Goal: Information Seeking & Learning: Learn about a topic

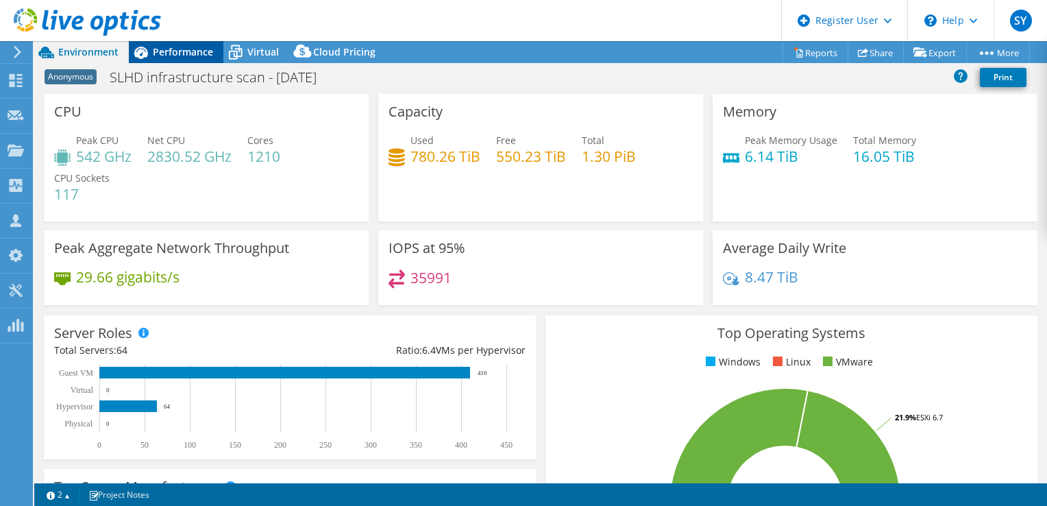
click at [172, 53] on span "Performance" at bounding box center [183, 51] width 60 height 13
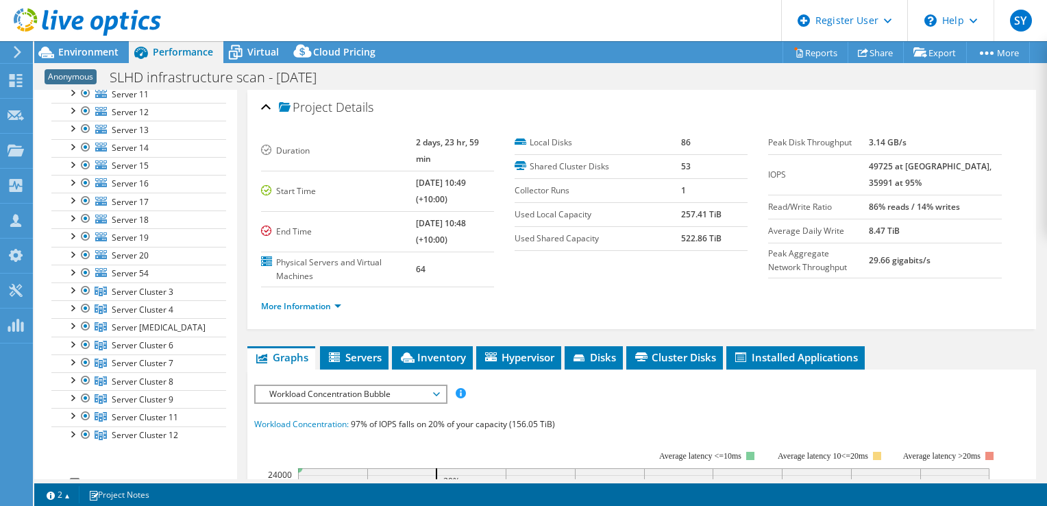
scroll to position [343, 0]
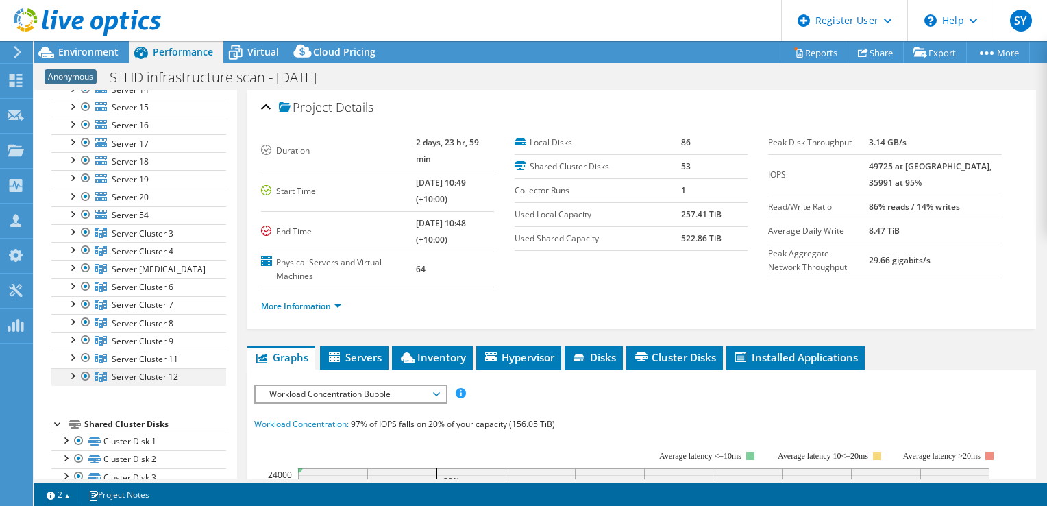
click at [71, 374] on div at bounding box center [72, 375] width 14 height 14
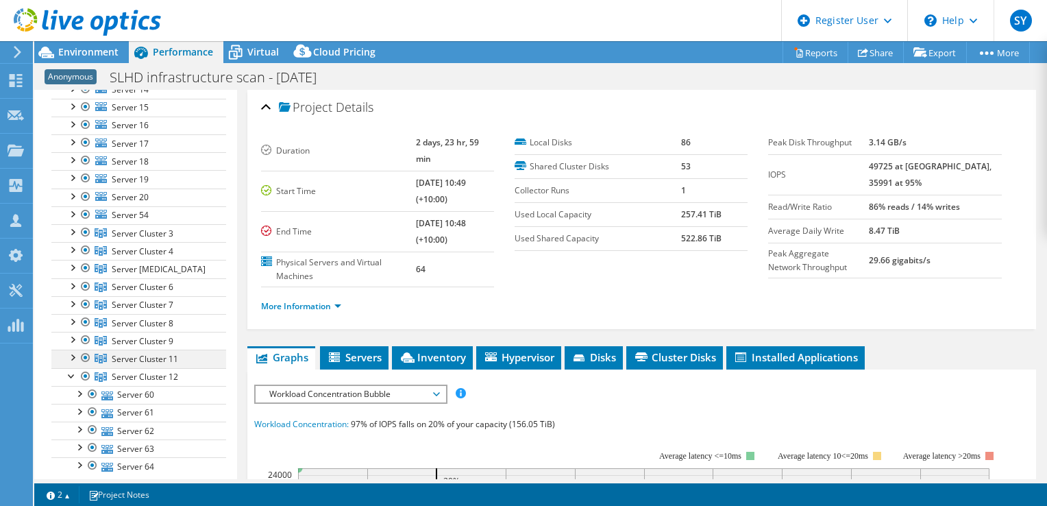
click at [74, 356] on div at bounding box center [72, 357] width 14 height 14
click at [74, 332] on div at bounding box center [72, 339] width 14 height 14
click at [74, 314] on div at bounding box center [72, 321] width 14 height 14
click at [74, 296] on div at bounding box center [72, 303] width 14 height 14
click at [74, 278] on div at bounding box center [72, 285] width 14 height 14
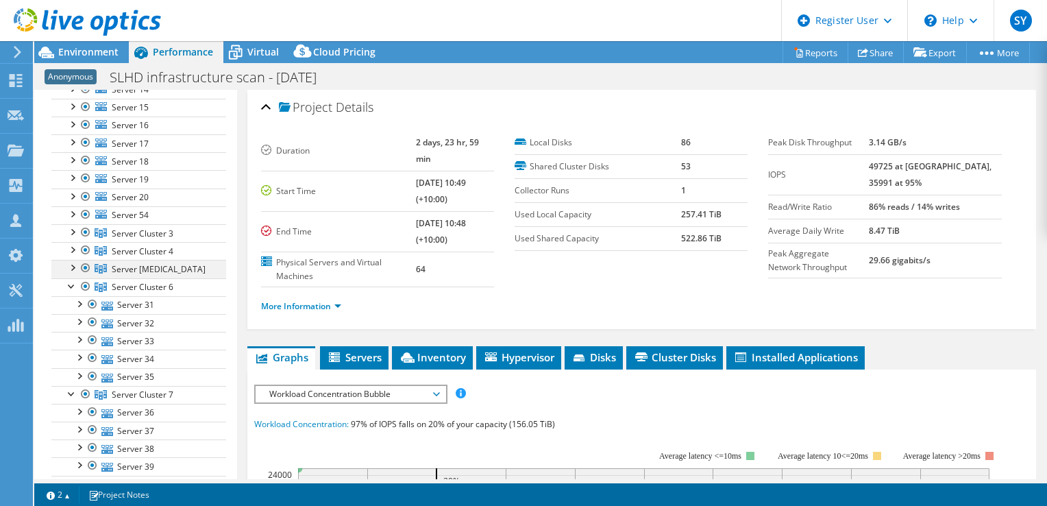
click at [73, 260] on div at bounding box center [72, 267] width 14 height 14
click at [74, 245] on div at bounding box center [72, 249] width 14 height 14
click at [70, 232] on div at bounding box center [72, 231] width 14 height 14
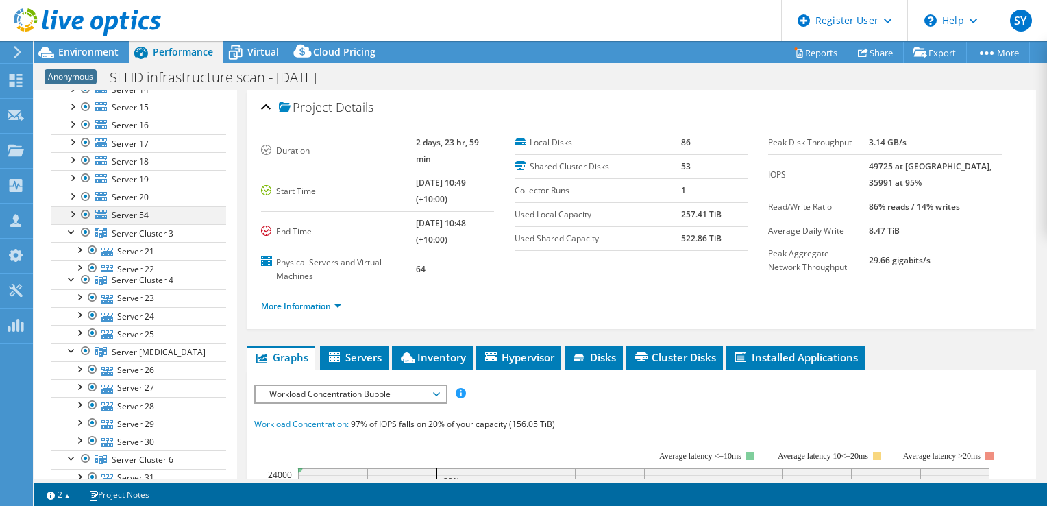
click at [70, 207] on div at bounding box center [72, 213] width 14 height 14
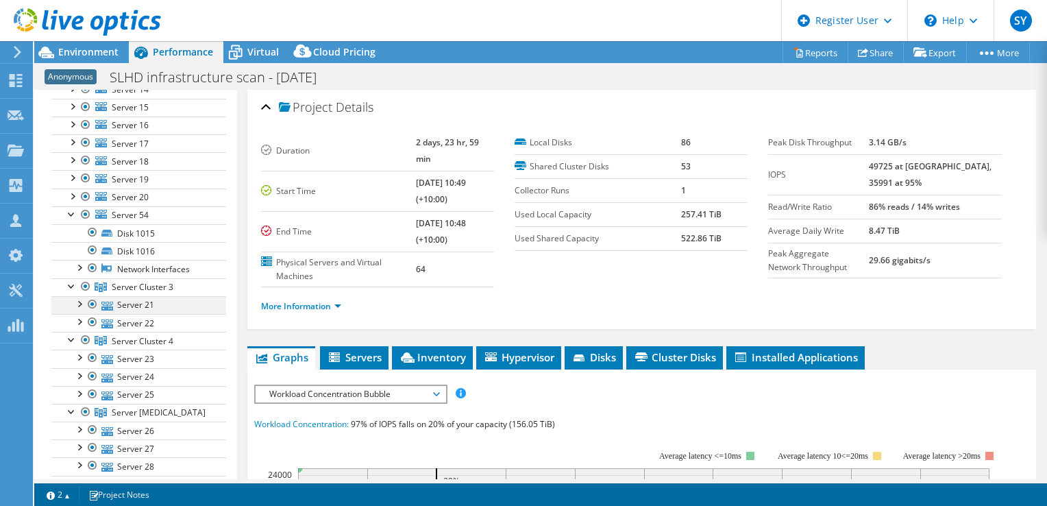
click at [77, 305] on div at bounding box center [79, 303] width 14 height 14
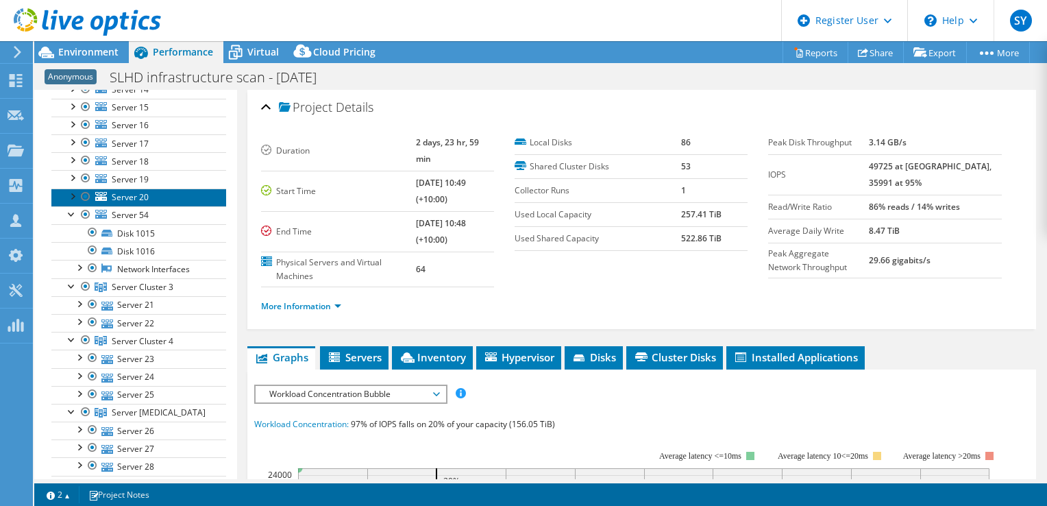
click at [72, 201] on link "Server 20" at bounding box center [138, 197] width 175 height 18
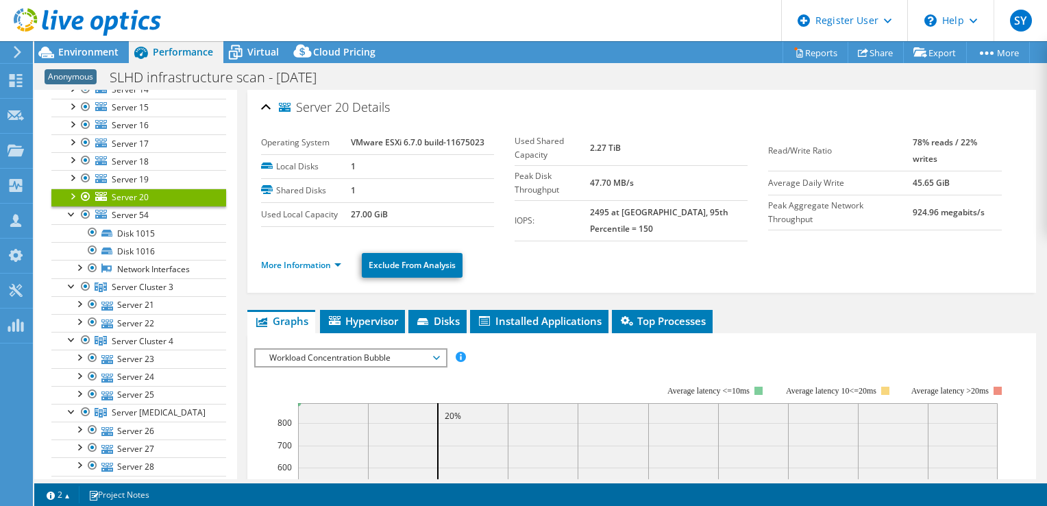
click at [72, 193] on div at bounding box center [72, 195] width 14 height 14
click at [69, 212] on div at bounding box center [72, 213] width 14 height 14
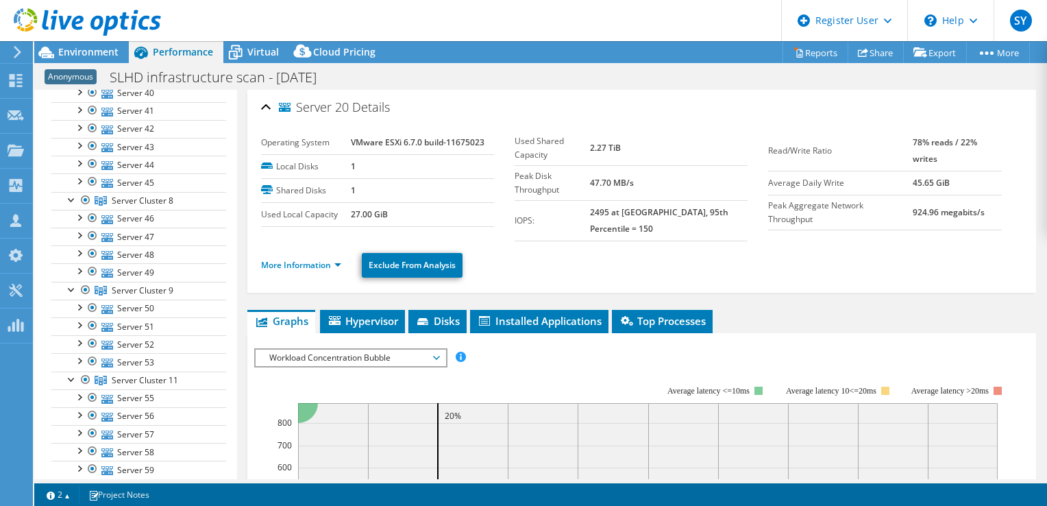
scroll to position [1256, 0]
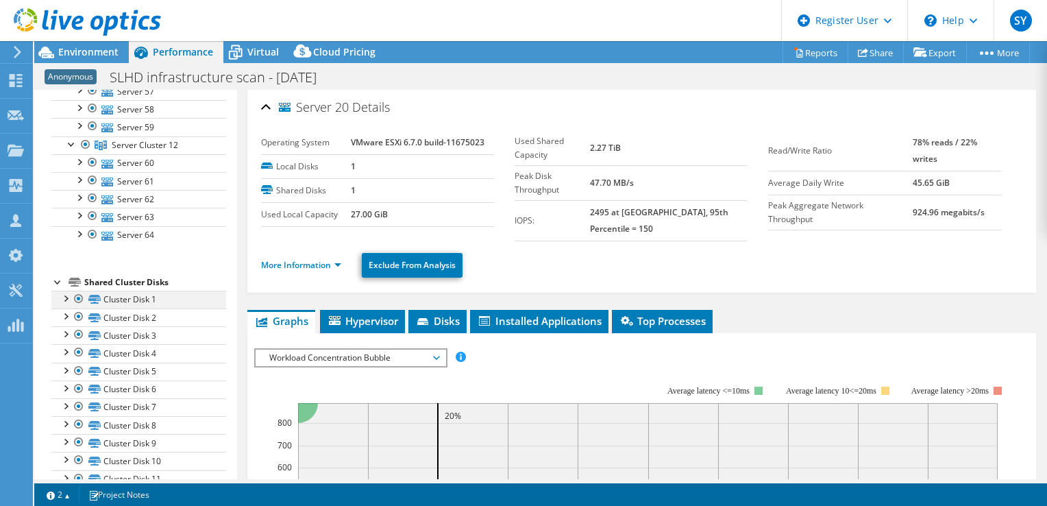
click at [66, 291] on div at bounding box center [65, 298] width 14 height 14
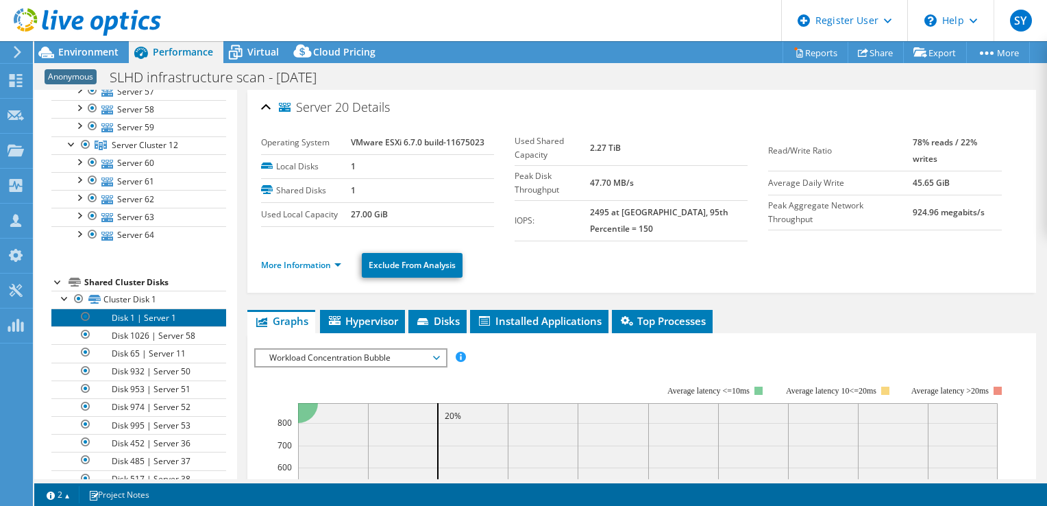
click at [132, 308] on link "Disk 1 | Server 1" at bounding box center [138, 317] width 175 height 18
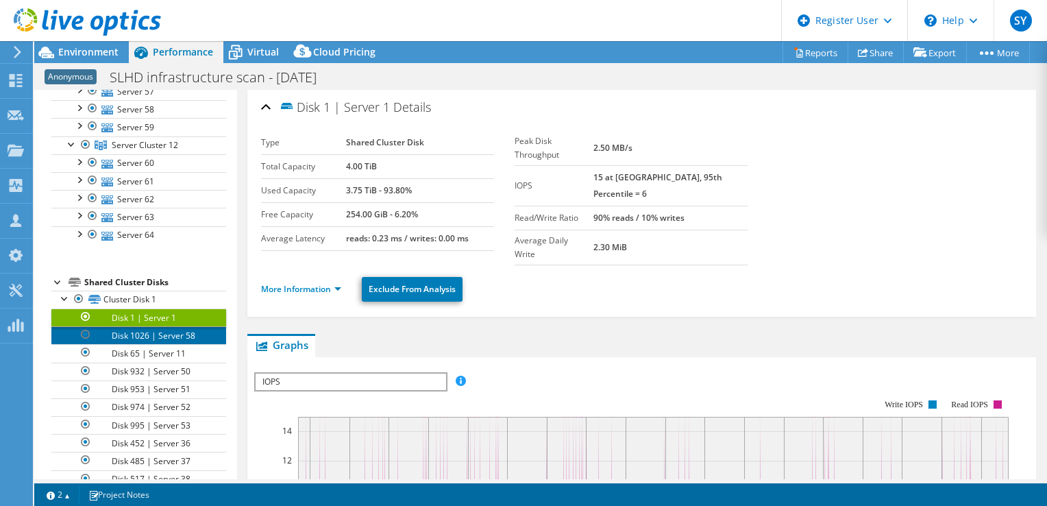
click at [133, 328] on link "Disk 1026 | Server 58" at bounding box center [138, 335] width 175 height 18
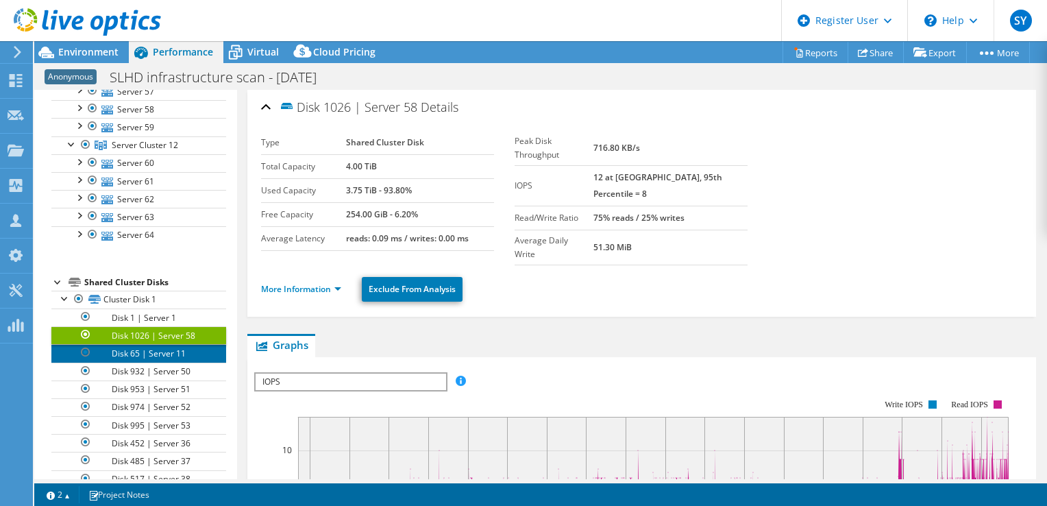
click at [132, 344] on link "Disk 65 | Server 11" at bounding box center [138, 353] width 175 height 18
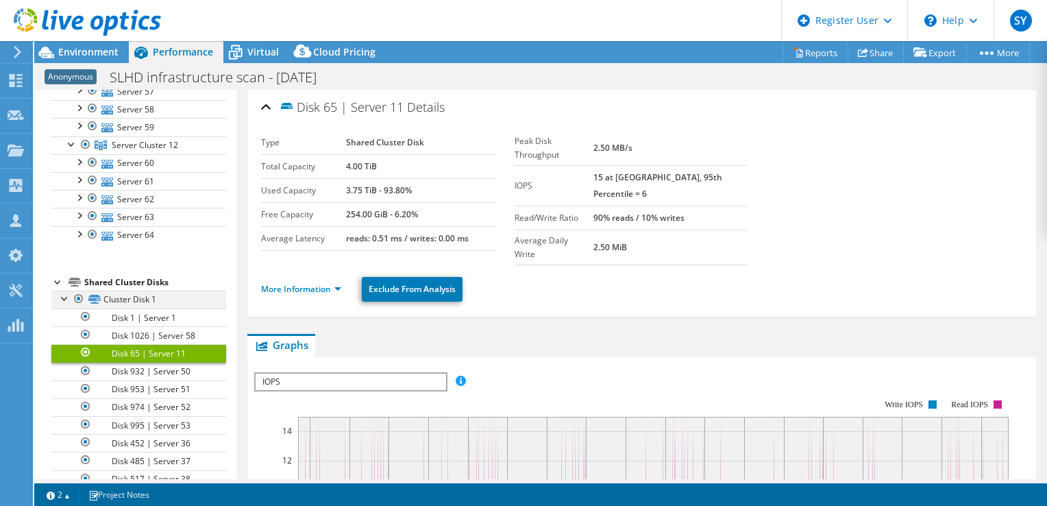
click at [63, 291] on div at bounding box center [65, 298] width 14 height 14
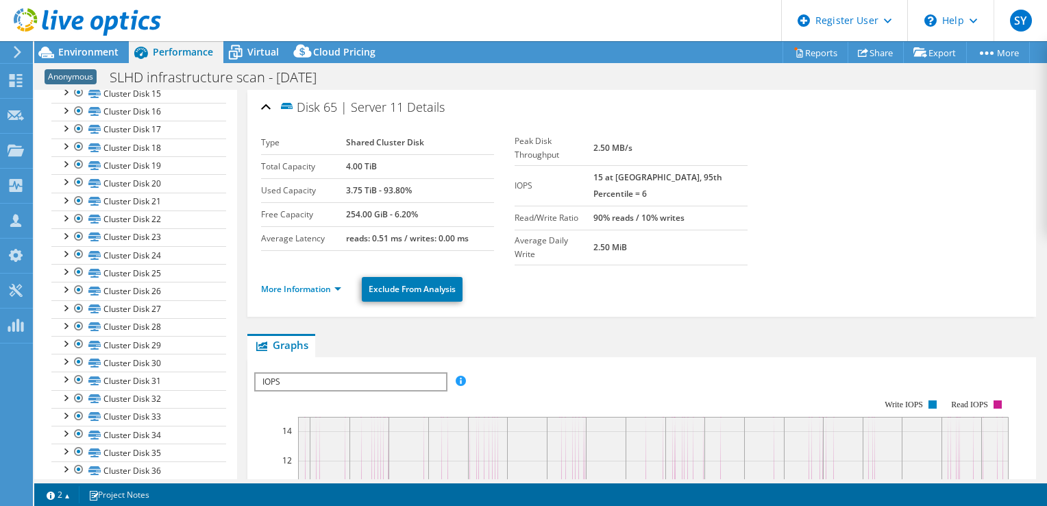
scroll to position [2018, 0]
click at [69, 390] on div at bounding box center [65, 397] width 14 height 14
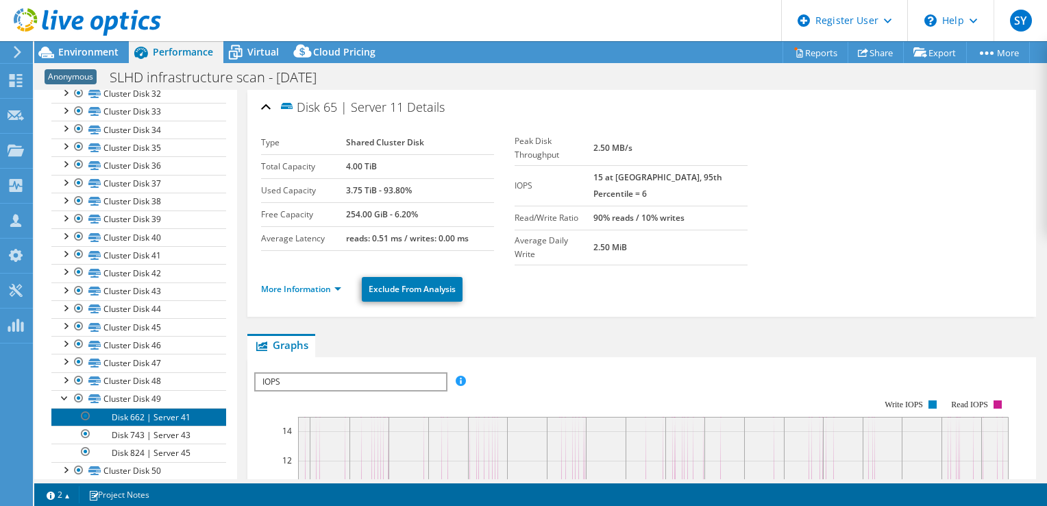
click at [124, 408] on link "Disk 662 | Server 41" at bounding box center [138, 417] width 175 height 18
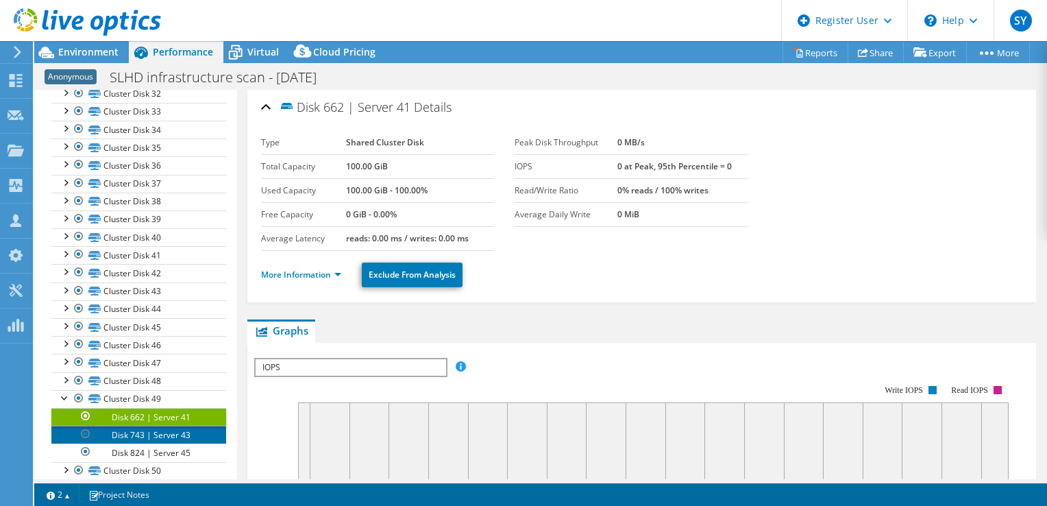
click at [132, 426] on link "Disk 743 | Server 43" at bounding box center [138, 435] width 175 height 18
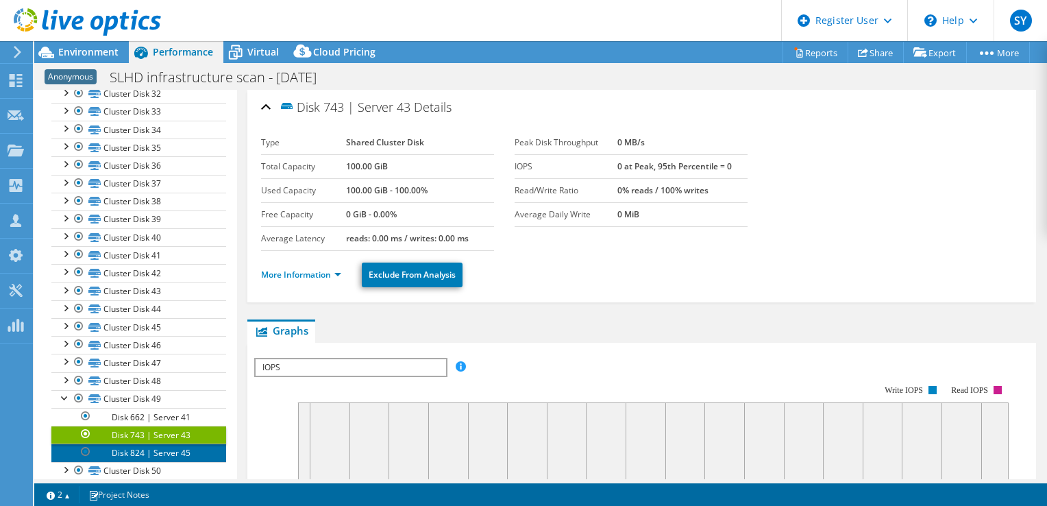
click at [132, 443] on link "Disk 824 | Server 45" at bounding box center [138, 452] width 175 height 18
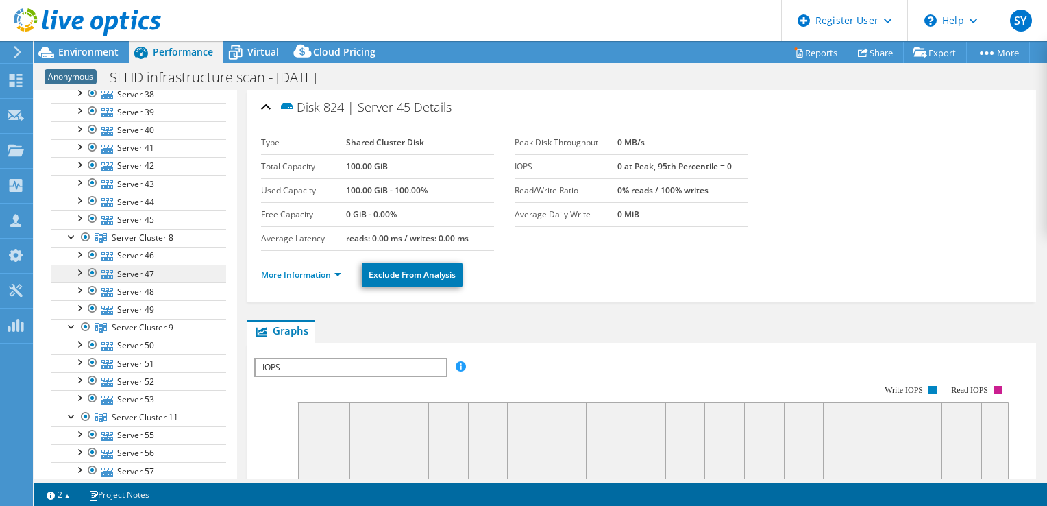
scroll to position [1219, 0]
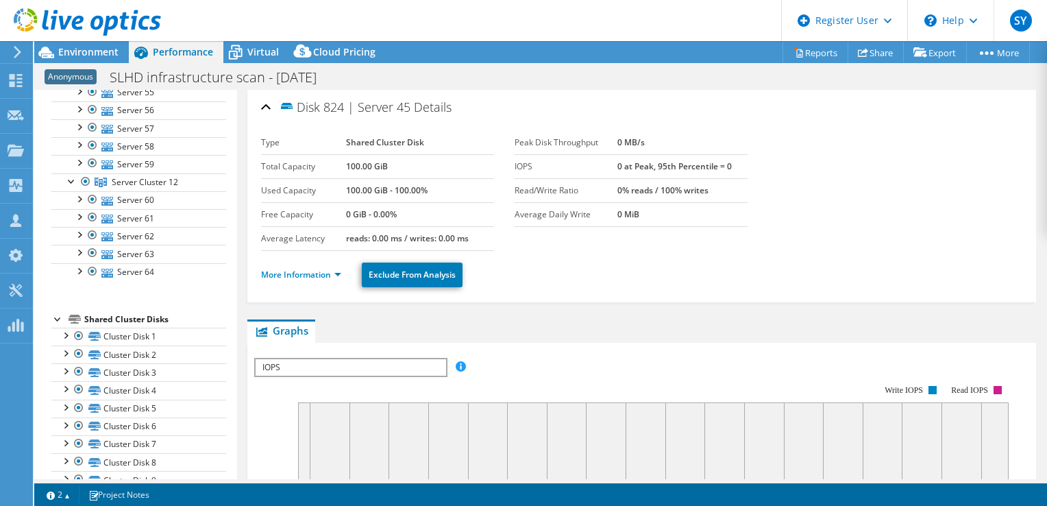
click at [57, 314] on div at bounding box center [58, 318] width 14 height 14
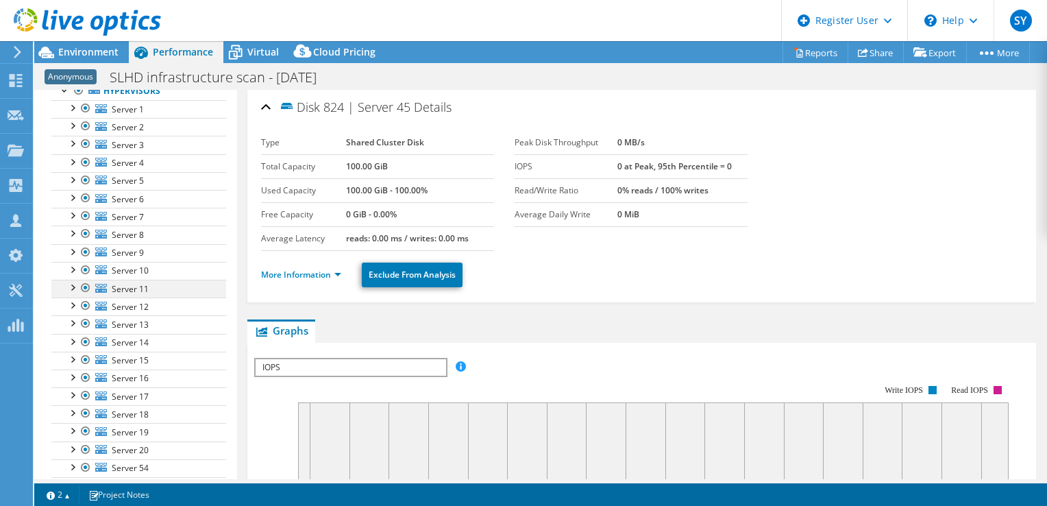
scroll to position [0, 0]
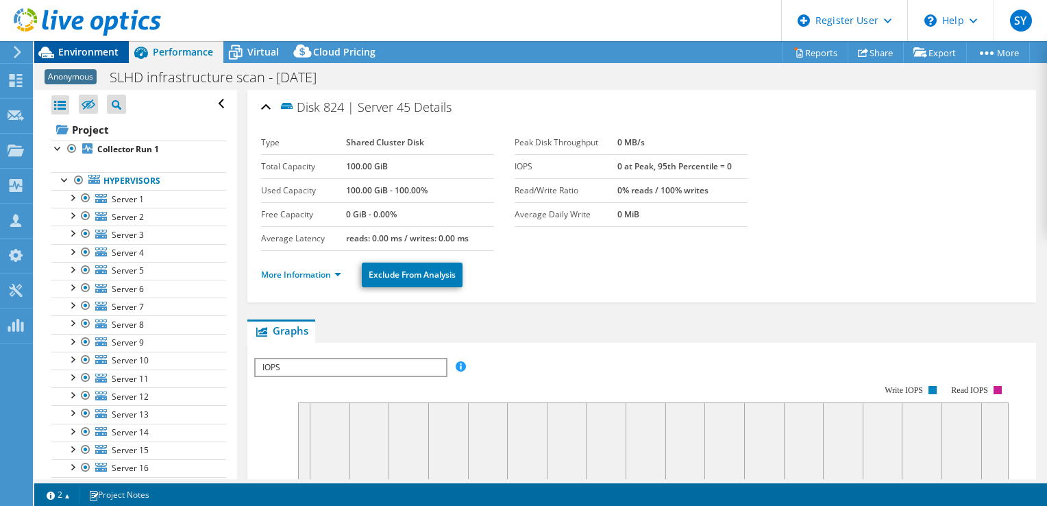
click at [97, 51] on span "Environment" at bounding box center [88, 51] width 60 height 13
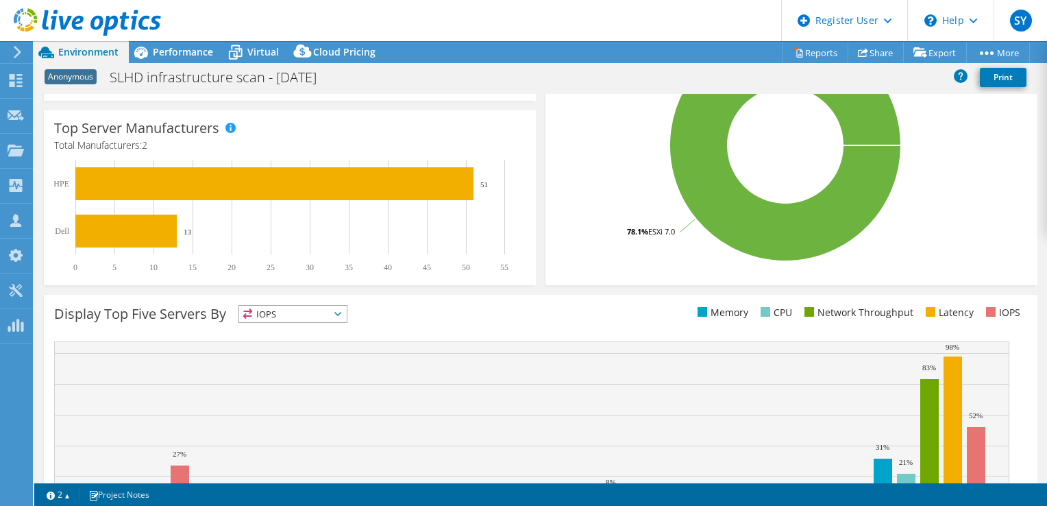
scroll to position [445, 0]
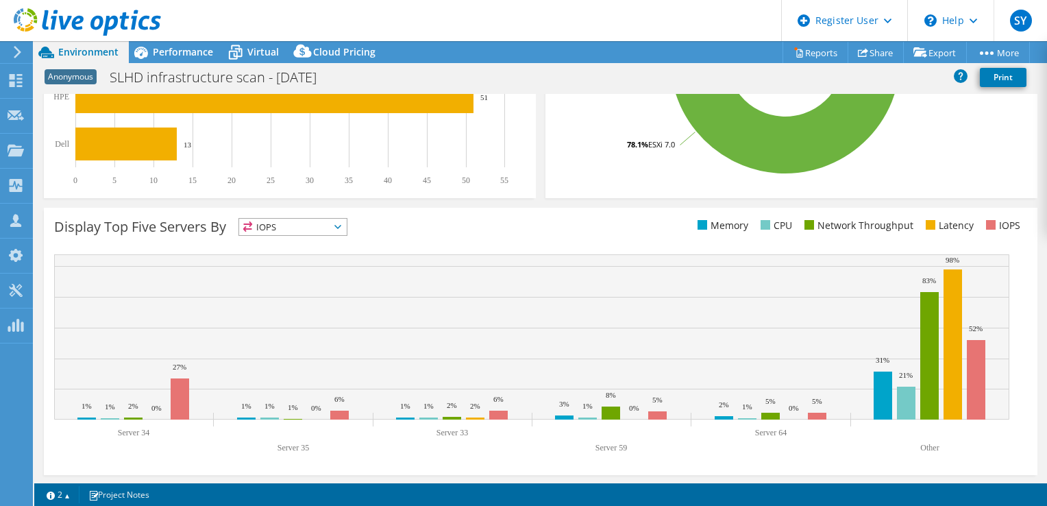
click at [338, 229] on span "IOPS" at bounding box center [293, 227] width 108 height 16
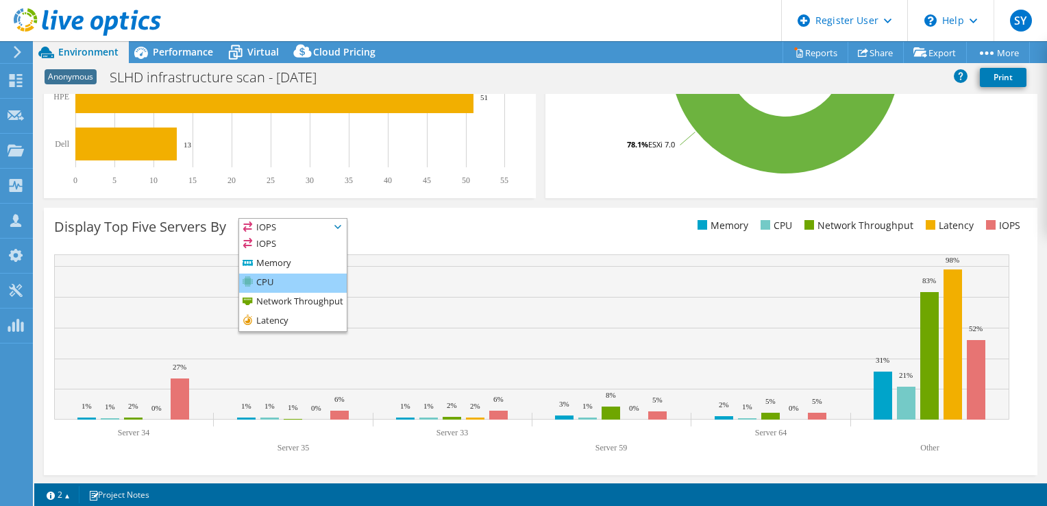
click at [298, 276] on li "CPU" at bounding box center [293, 282] width 108 height 19
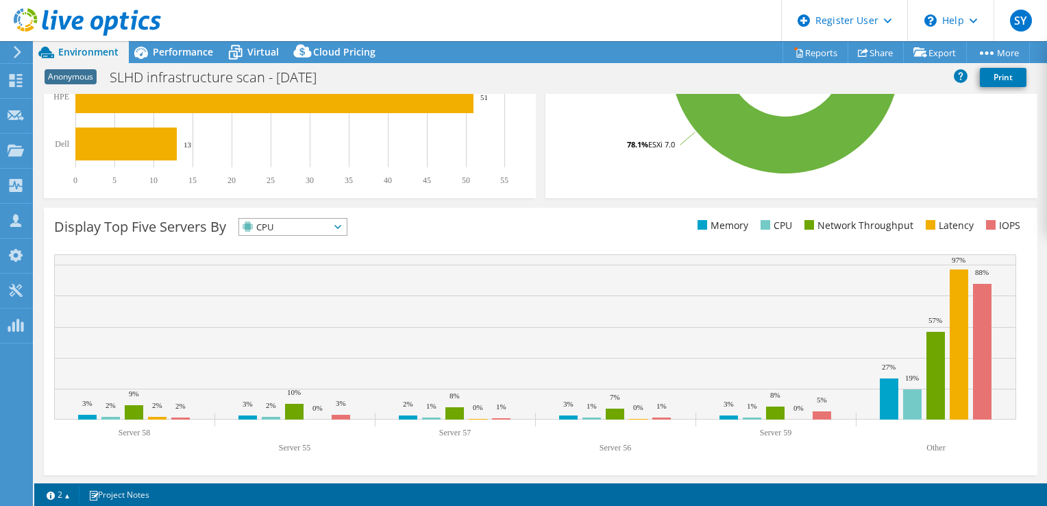
click at [322, 229] on span "CPU" at bounding box center [284, 227] width 90 height 16
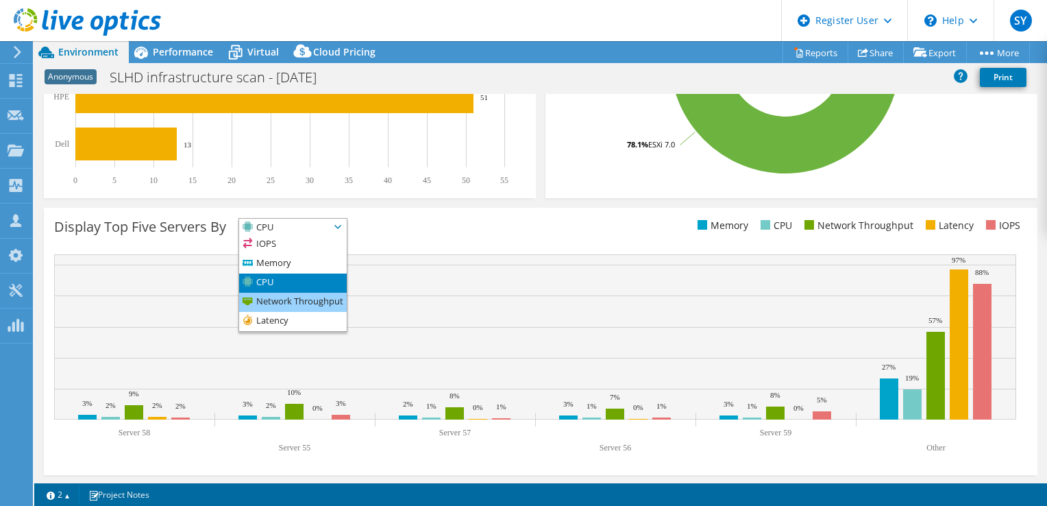
click at [302, 300] on li "Network Throughput" at bounding box center [293, 302] width 108 height 19
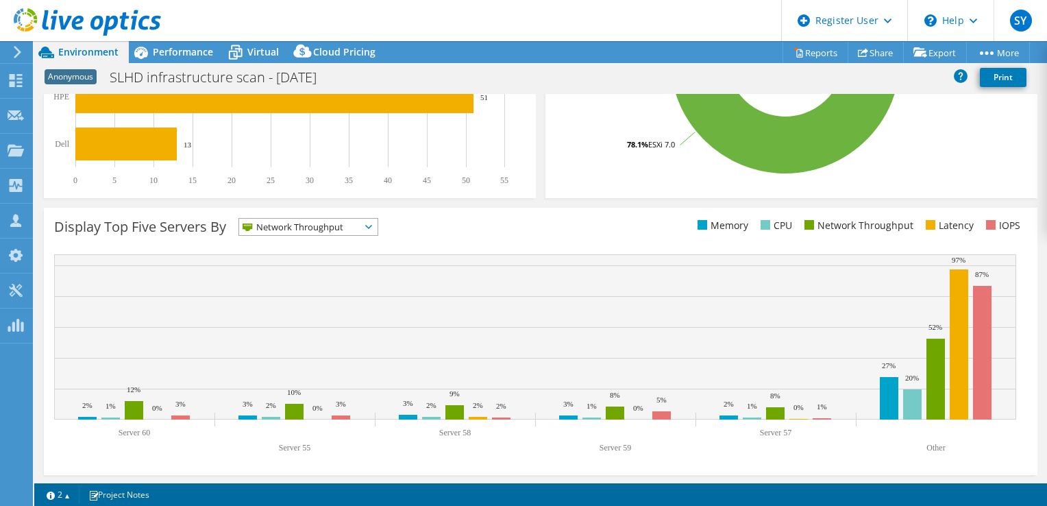
click at [350, 225] on span "Network Throughput" at bounding box center [299, 227] width 121 height 16
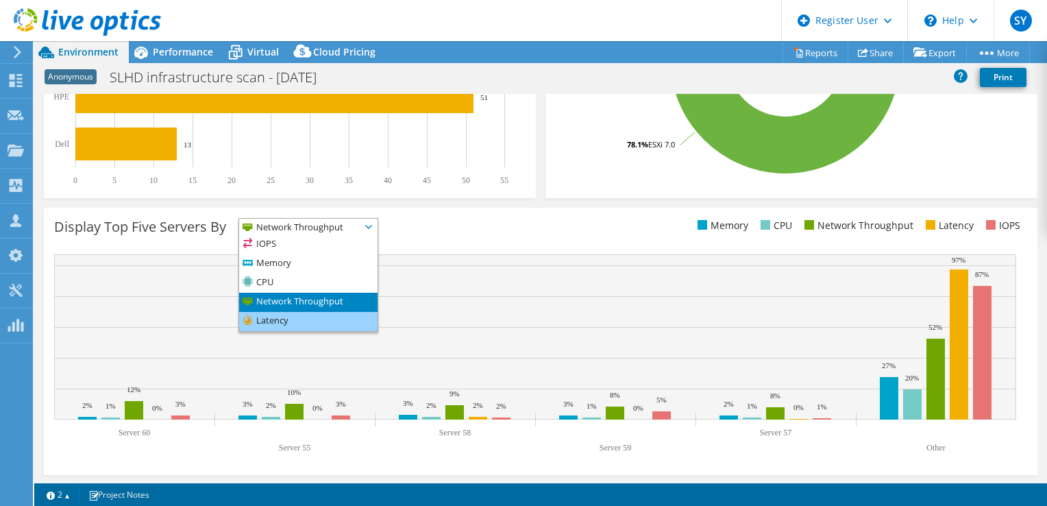
click at [315, 316] on li "Latency" at bounding box center [308, 321] width 138 height 19
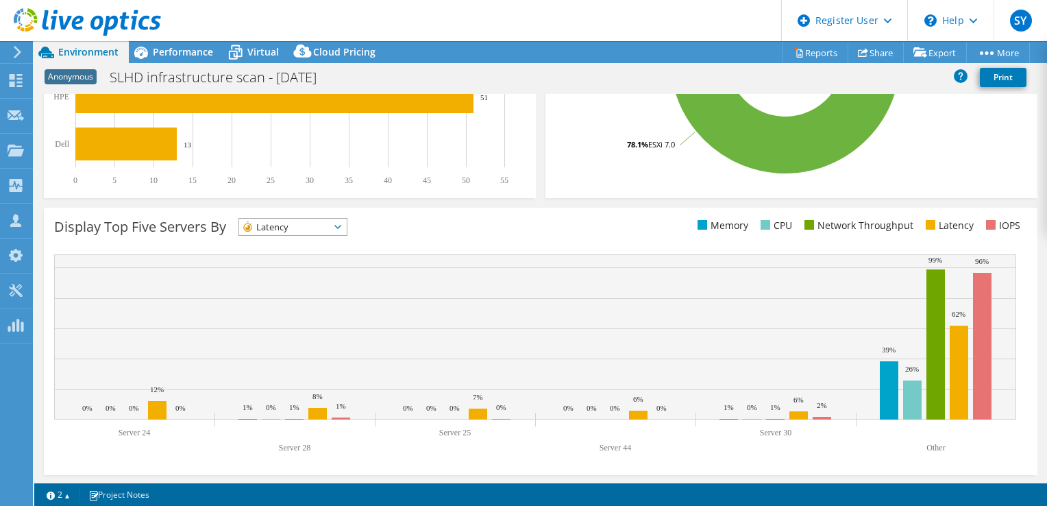
click at [345, 226] on span "Latency" at bounding box center [293, 227] width 108 height 16
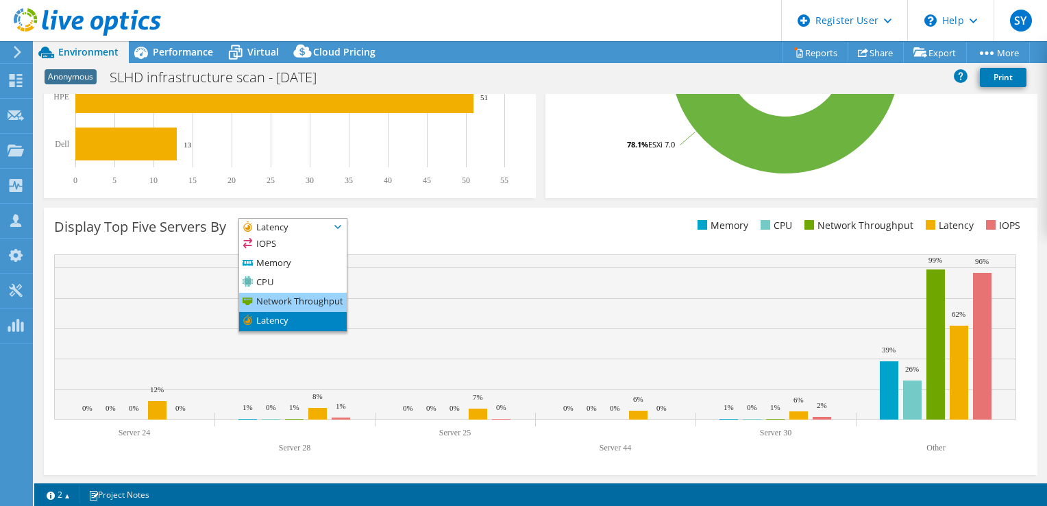
click at [303, 298] on li "Network Throughput" at bounding box center [293, 302] width 108 height 19
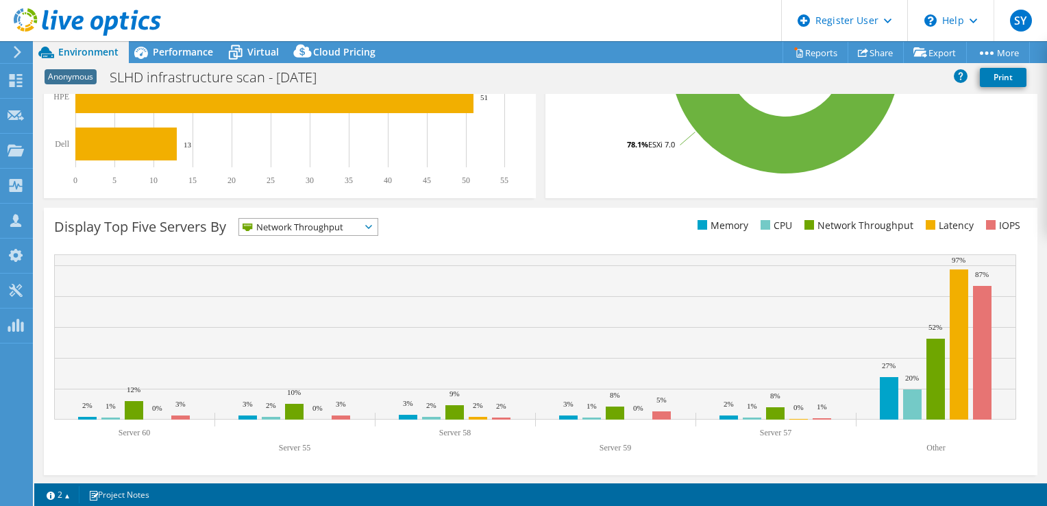
click at [310, 231] on span "Network Throughput" at bounding box center [299, 227] width 121 height 16
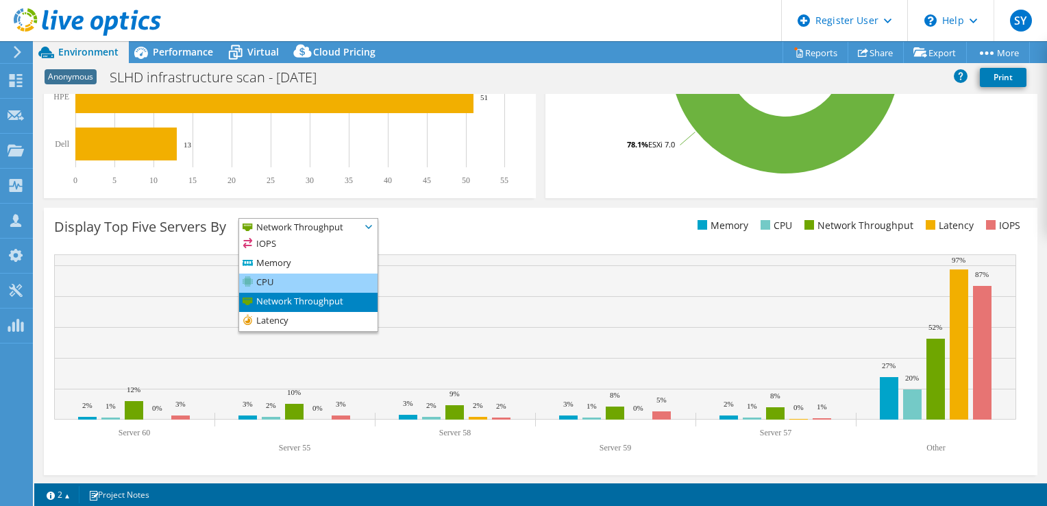
click at [295, 275] on li "CPU" at bounding box center [308, 282] width 138 height 19
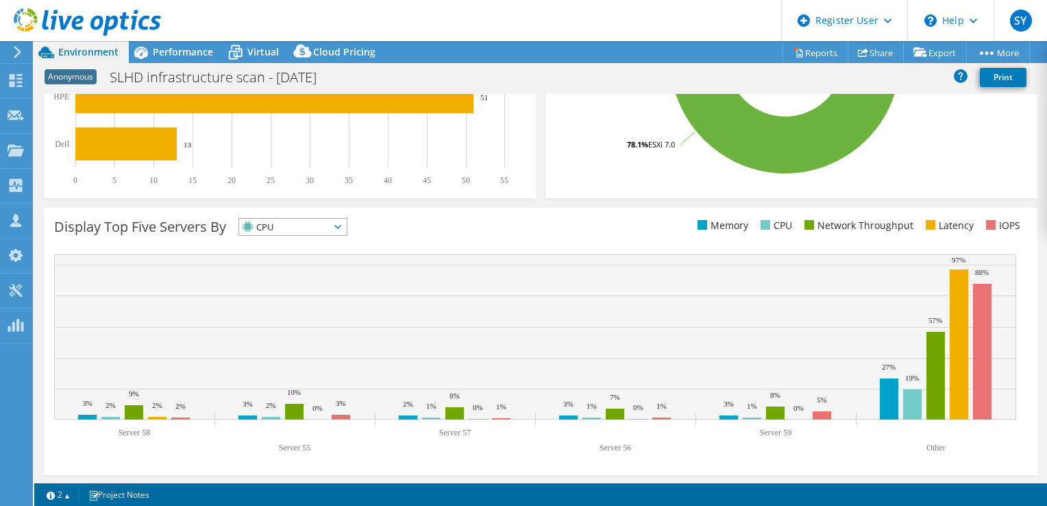
click at [297, 226] on span "CPU" at bounding box center [284, 227] width 90 height 16
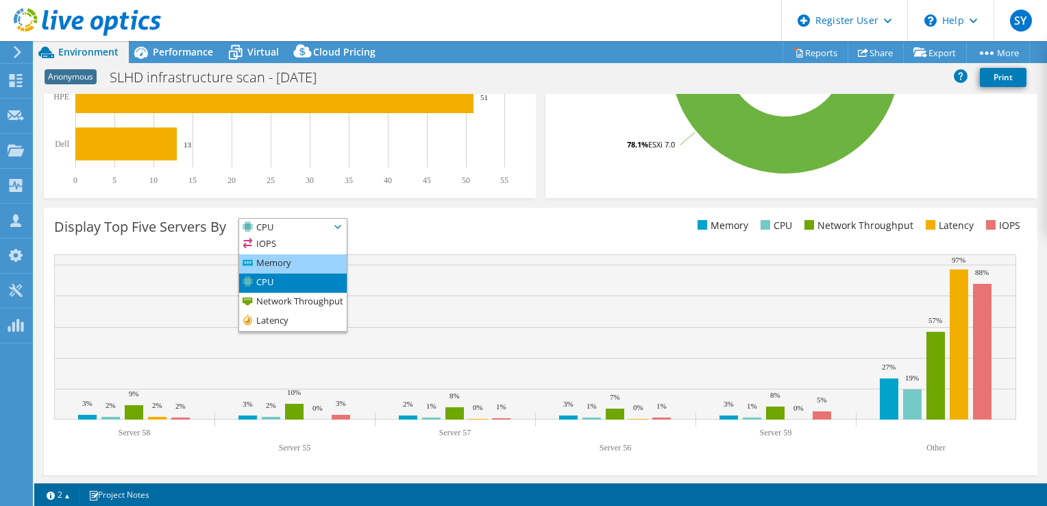
click at [293, 258] on li "Memory" at bounding box center [293, 263] width 108 height 19
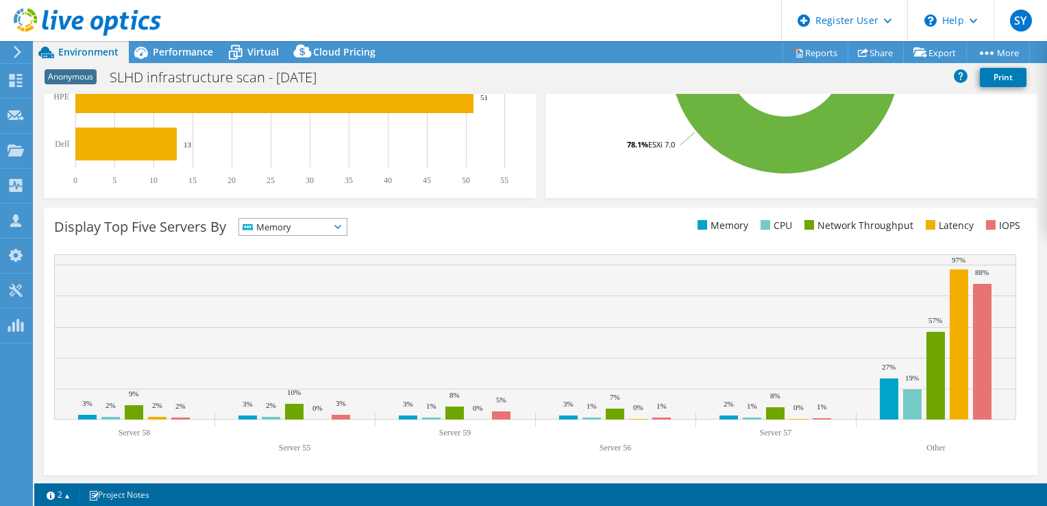
click at [306, 230] on span "Memory" at bounding box center [284, 227] width 90 height 16
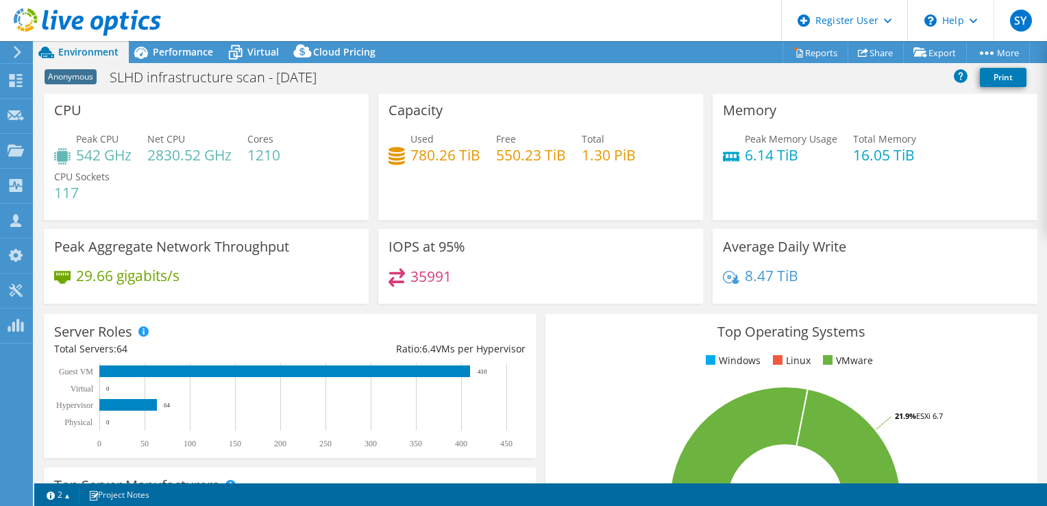
scroll to position [0, 0]
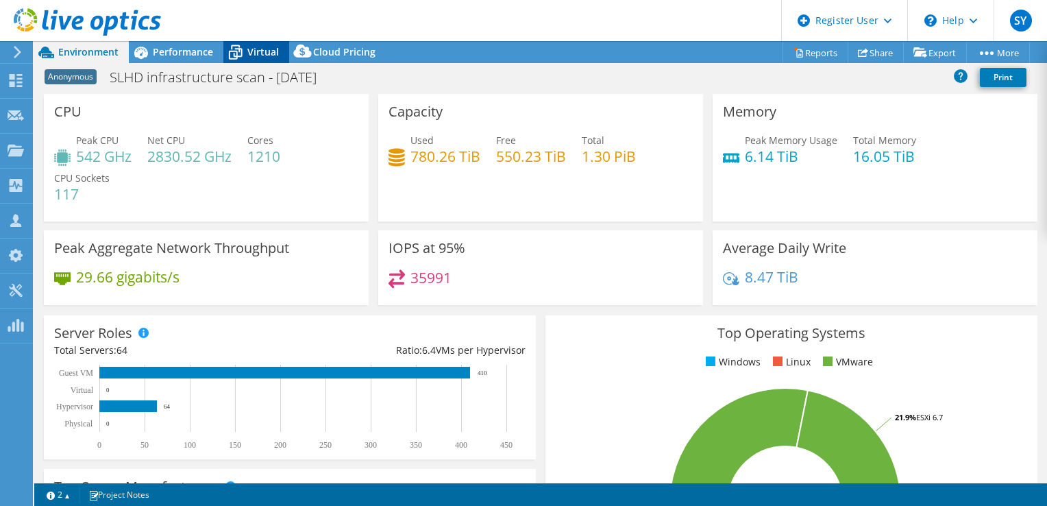
click at [238, 53] on icon at bounding box center [235, 52] width 24 height 24
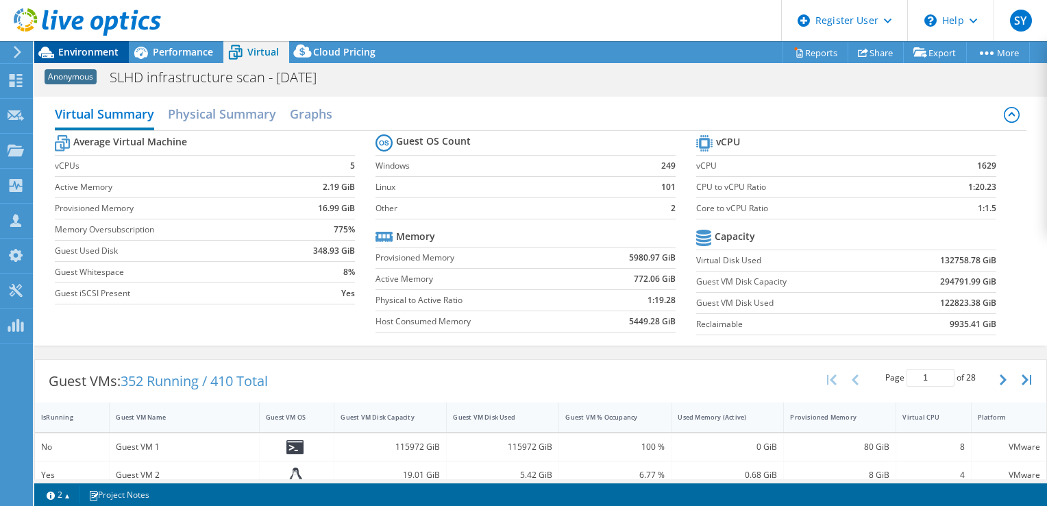
click at [83, 56] on span "Environment" at bounding box center [88, 51] width 60 height 13
